Goal: Check status: Verify the current state of an ongoing process or item

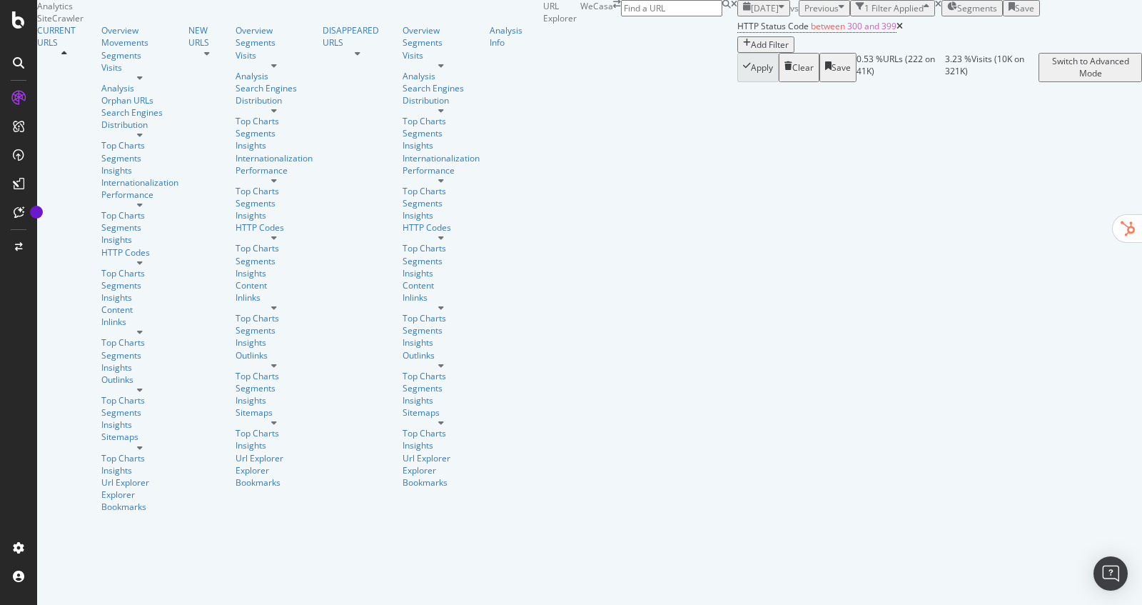
click at [751, 14] on span "[DATE]" at bounding box center [765, 8] width 28 height 12
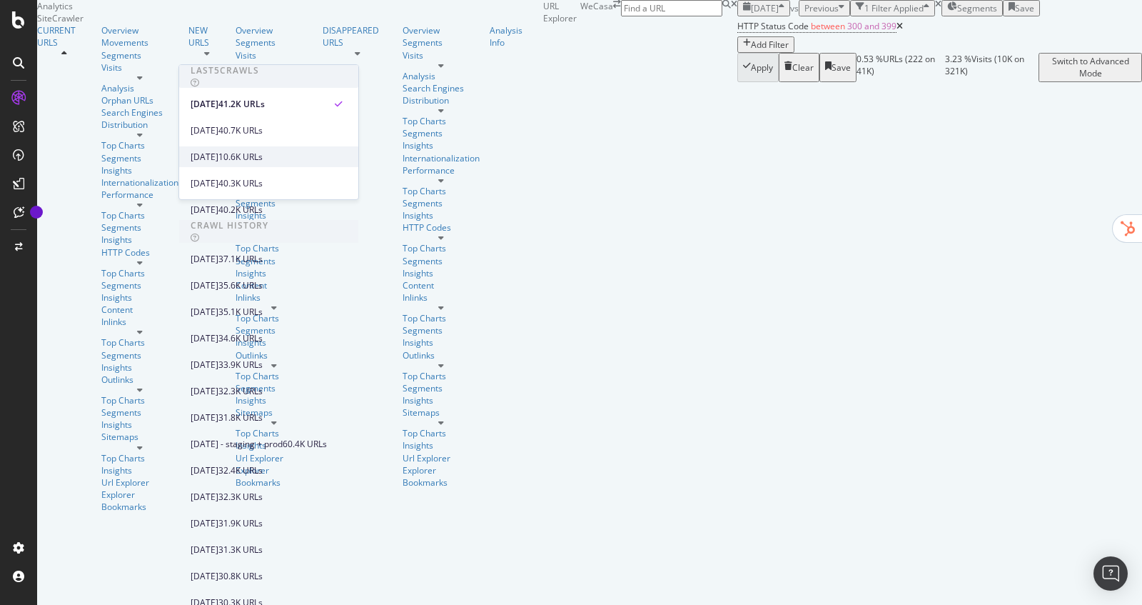
scroll to position [475, 0]
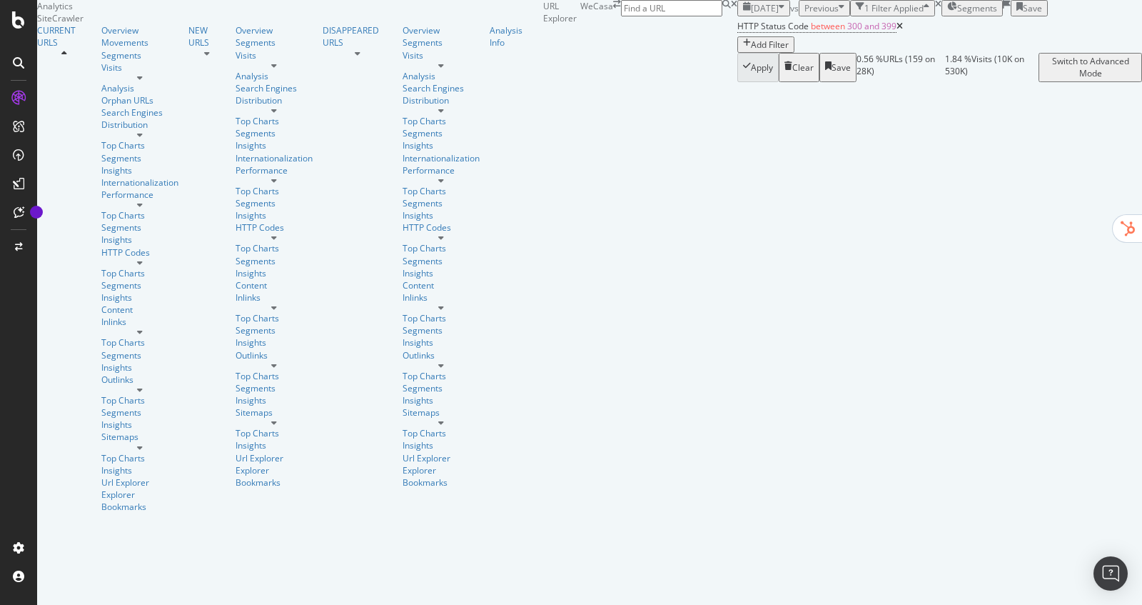
drag, startPoint x: 181, startPoint y: 379, endPoint x: 241, endPoint y: 378, distance: 60.0
